Goal: Information Seeking & Learning: Learn about a topic

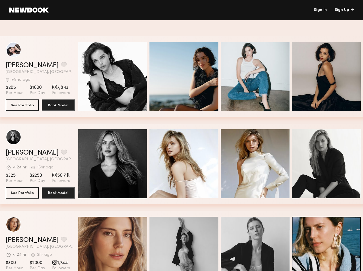
click at [344, 10] on div "Sign Up" at bounding box center [344, 10] width 19 height 4
click at [61, 65] on button "grid" at bounding box center [64, 64] width 6 height 5
click at [115, 77] on span "Quick Preview" at bounding box center [119, 77] width 35 height 5
click at [186, 77] on span "Quick Preview" at bounding box center [190, 77] width 35 height 5
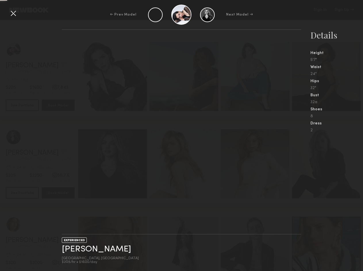
click at [329, 77] on div "Details Height 5'7" Waist 24" Hips 32" Bust 32a Shoes 8 Dress 2" at bounding box center [337, 80] width 53 height 103
click at [46, 153] on div "EXPERIENCED [PERSON_NAME] [GEOGRAPHIC_DATA], [GEOGRAPHIC_DATA] $205/hr • $1600/…" at bounding box center [181, 150] width 363 height 242
click at [115, 164] on nb-gallery-light at bounding box center [182, 131] width 240 height 205
click at [186, 164] on nb-gallery-light at bounding box center [182, 131] width 240 height 205
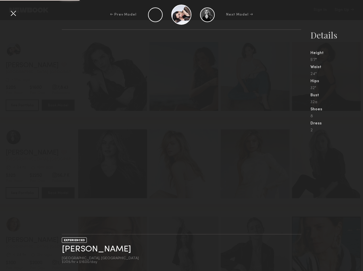
click at [258, 164] on nb-gallery-light at bounding box center [182, 131] width 240 height 205
